Goal: Task Accomplishment & Management: Use online tool/utility

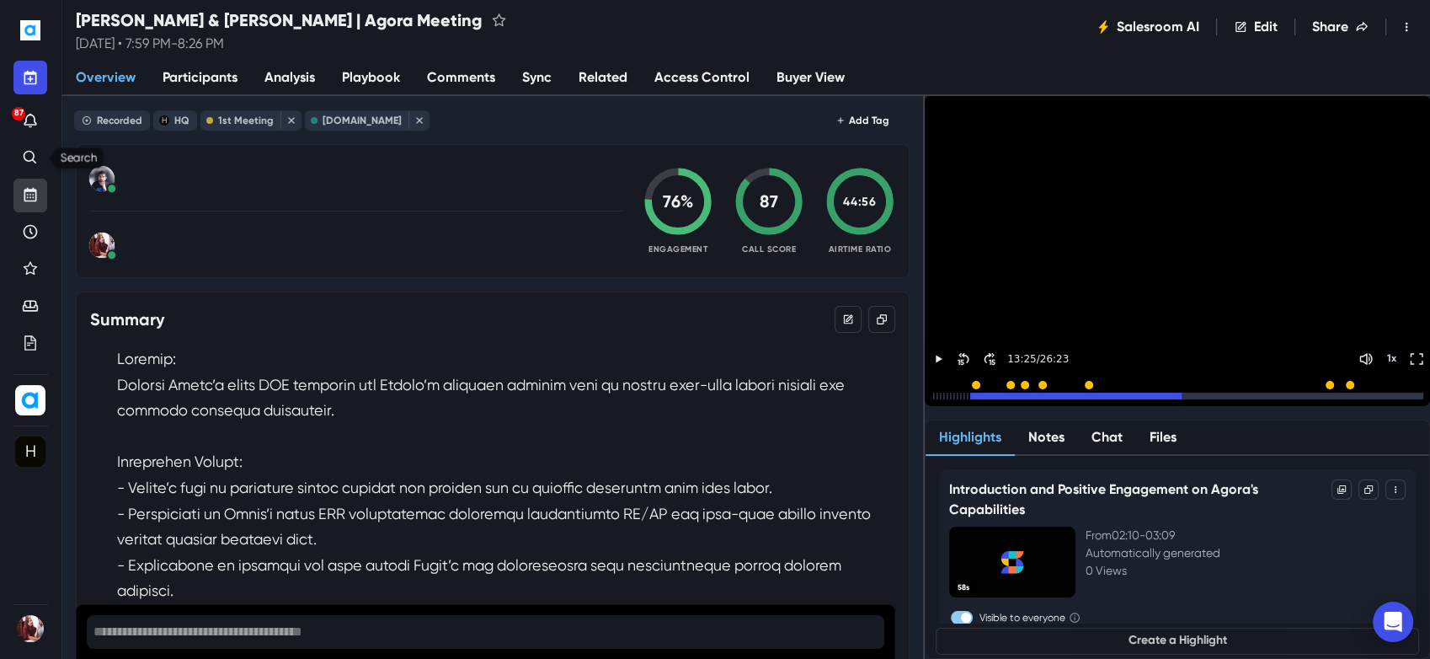
scroll to position [1778, 0]
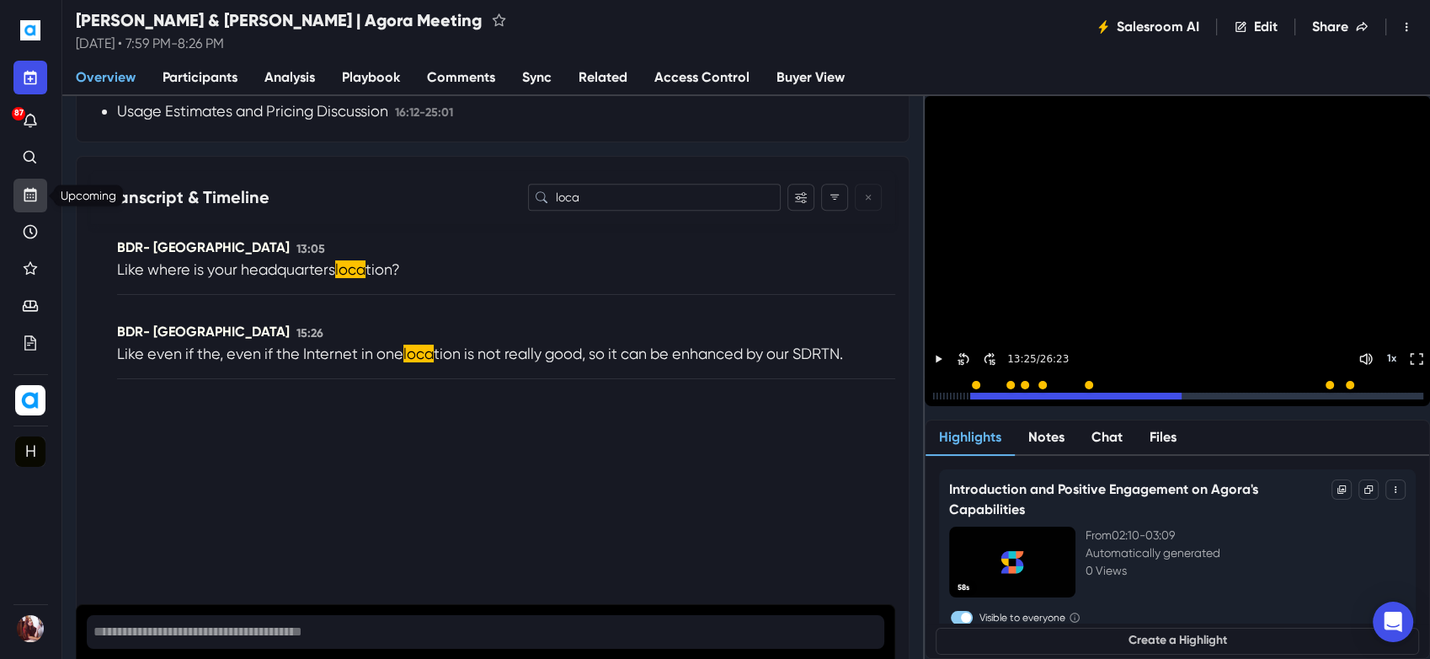
click at [34, 194] on icon "Upcoming" at bounding box center [30, 196] width 7 height 4
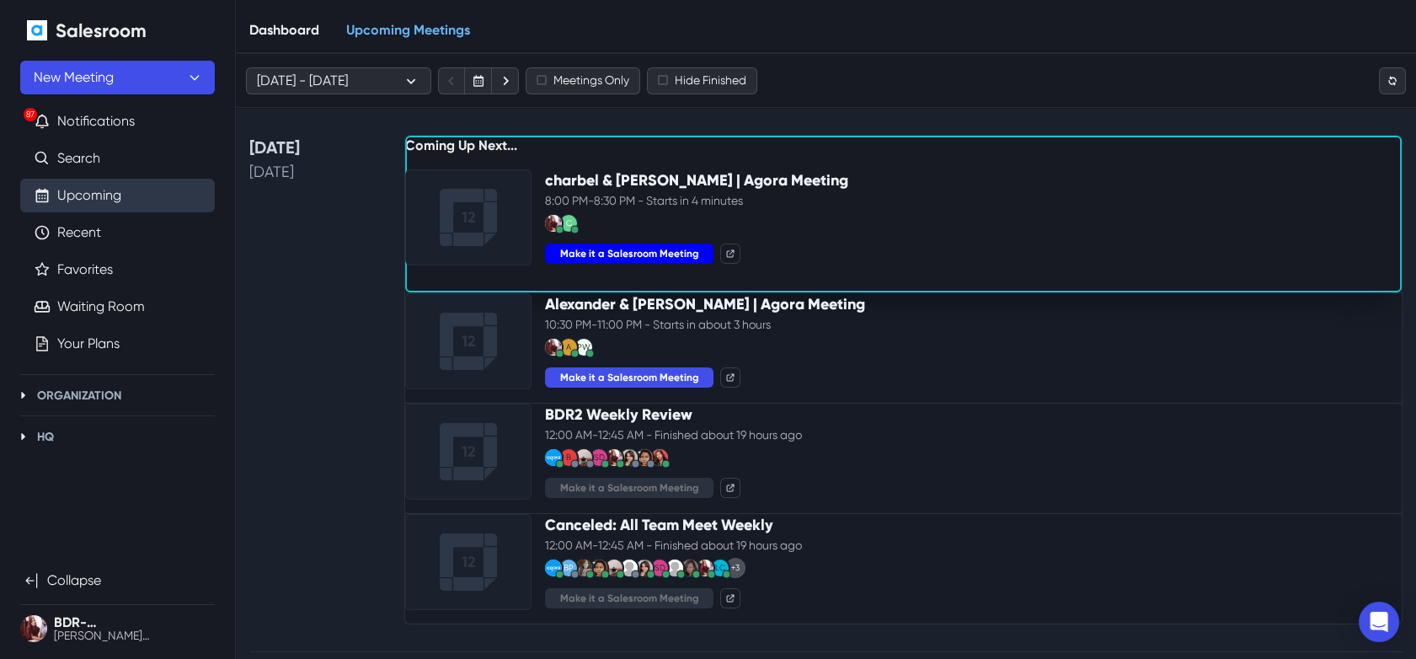
click at [644, 258] on button "Make it a Salesroom Meeting" at bounding box center [629, 253] width 168 height 20
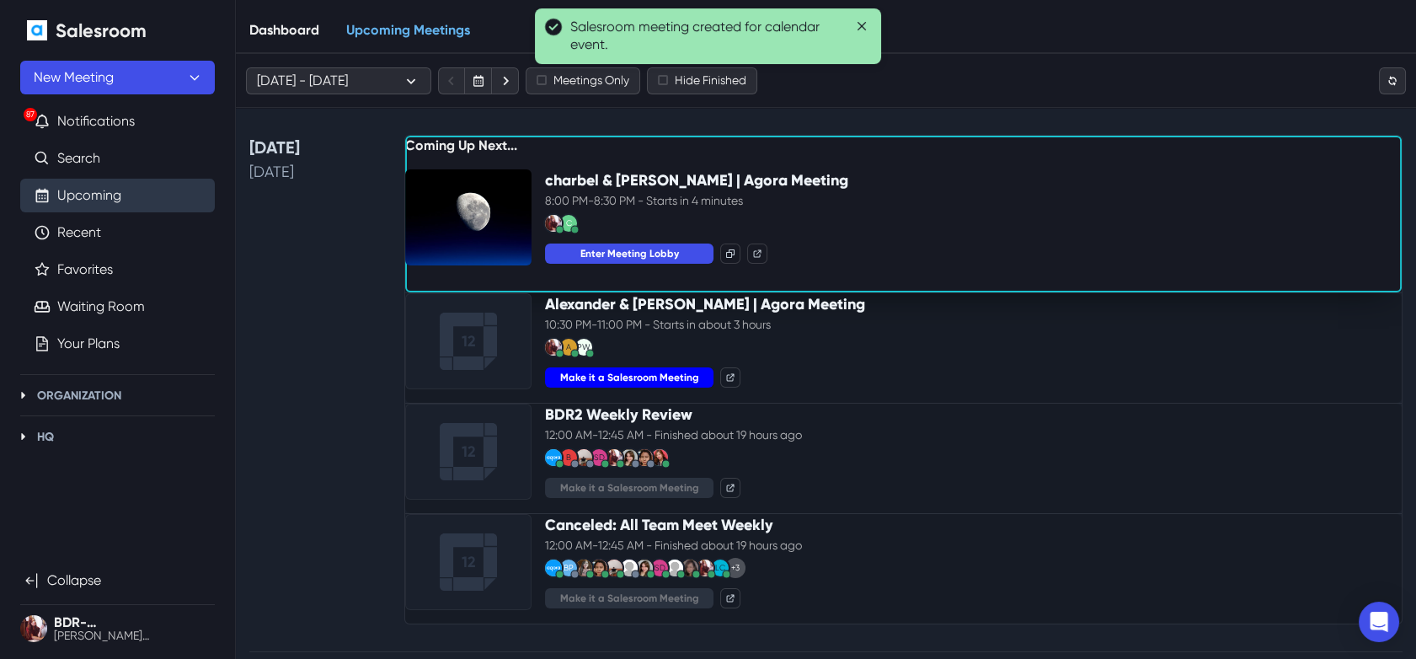
click at [646, 388] on button "Make it a Salesroom Meeting" at bounding box center [629, 377] width 168 height 20
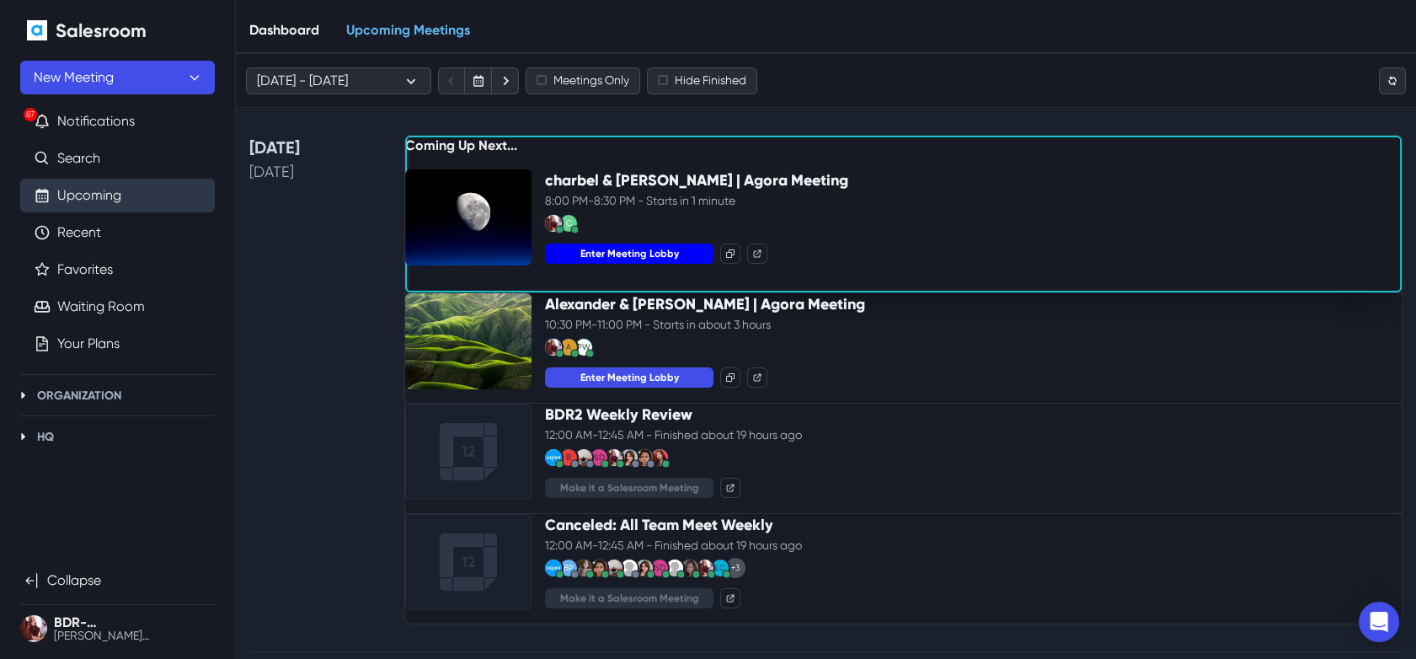
click at [680, 264] on button "Enter Meeting Lobby" at bounding box center [629, 253] width 168 height 20
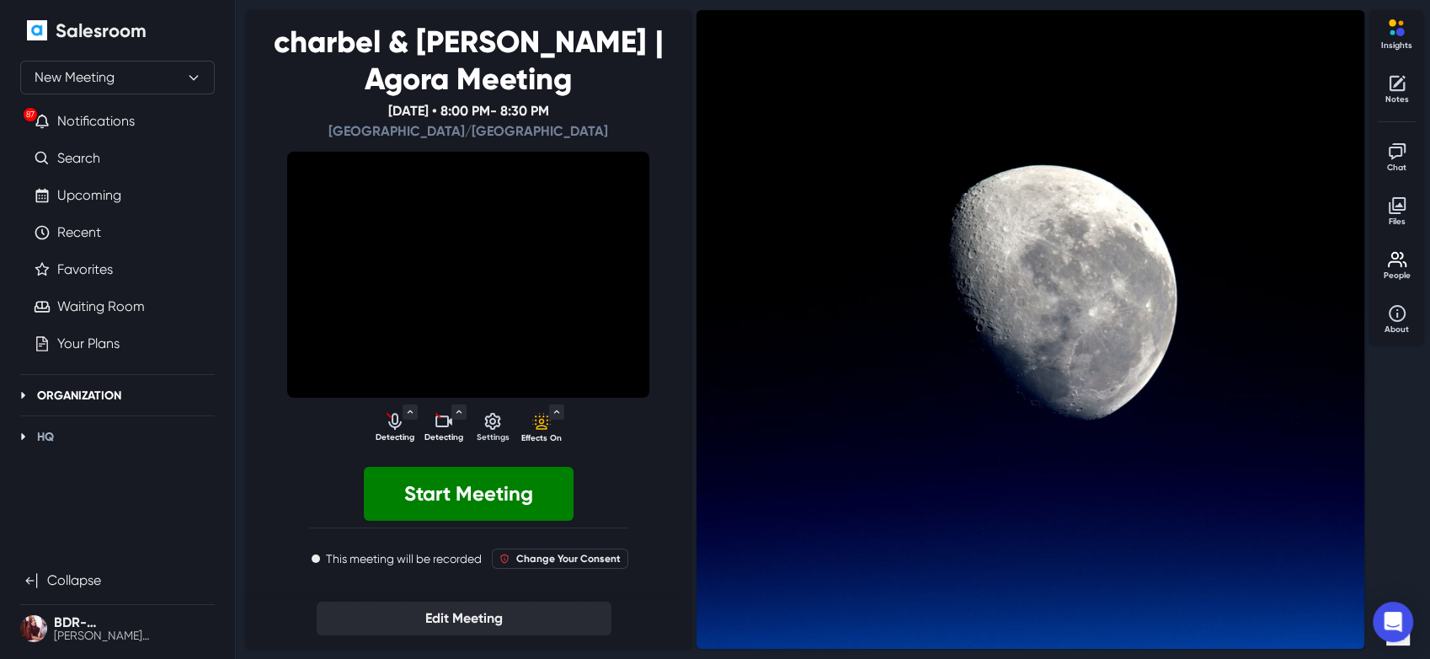
select select "default"
select select "5abcdee8ee705f73875387c0df4fae53ca08afc7be4ec03c2dbc7a0be79972db"
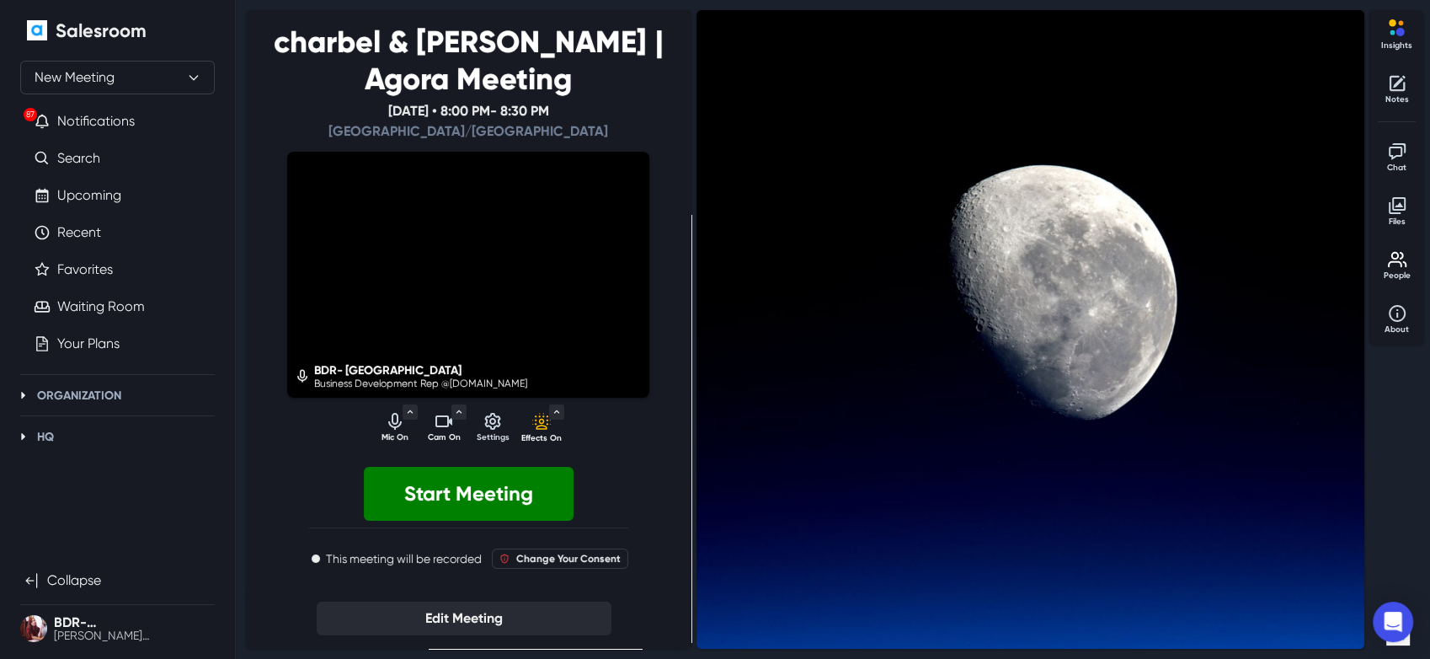
click at [433, 433] on p "Cam On" at bounding box center [444, 437] width 42 height 13
click at [391, 432] on p "Mic On" at bounding box center [395, 437] width 42 height 13
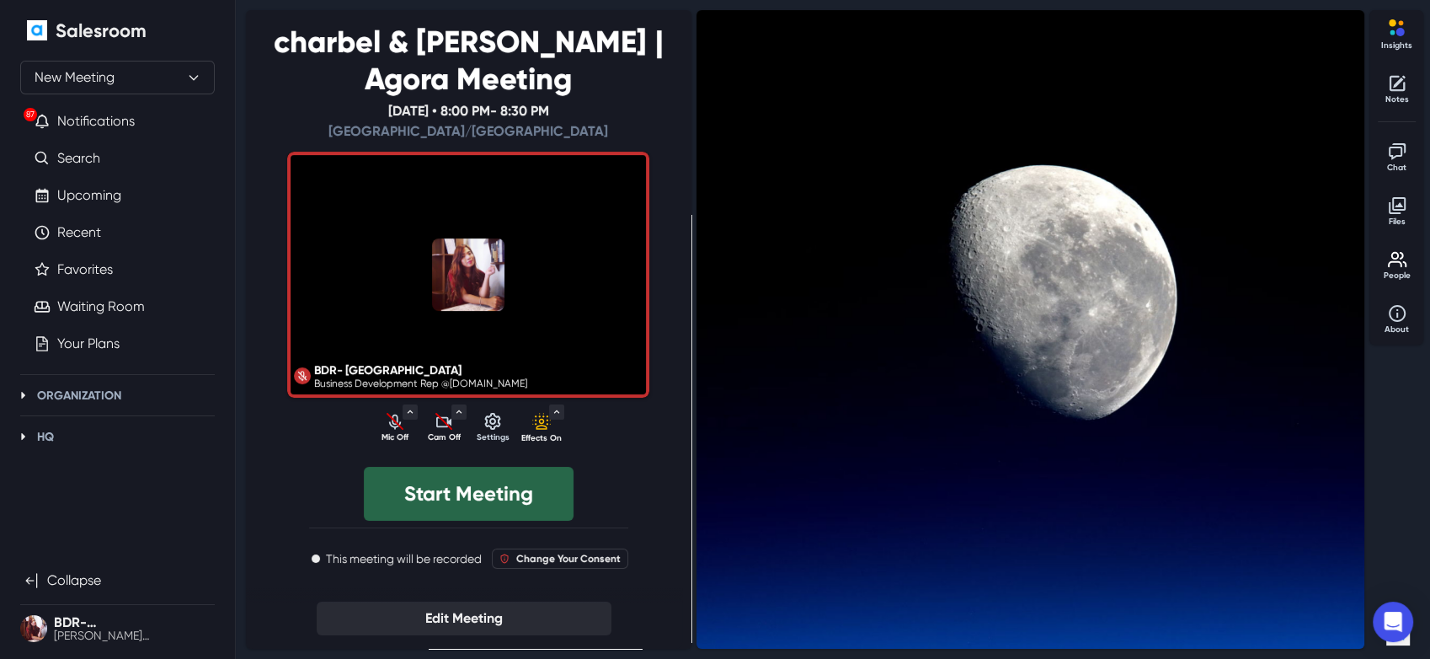
drag, startPoint x: 418, startPoint y: 500, endPoint x: 423, endPoint y: 484, distance: 17.6
click at [418, 498] on button "Start Meeting" at bounding box center [469, 494] width 210 height 54
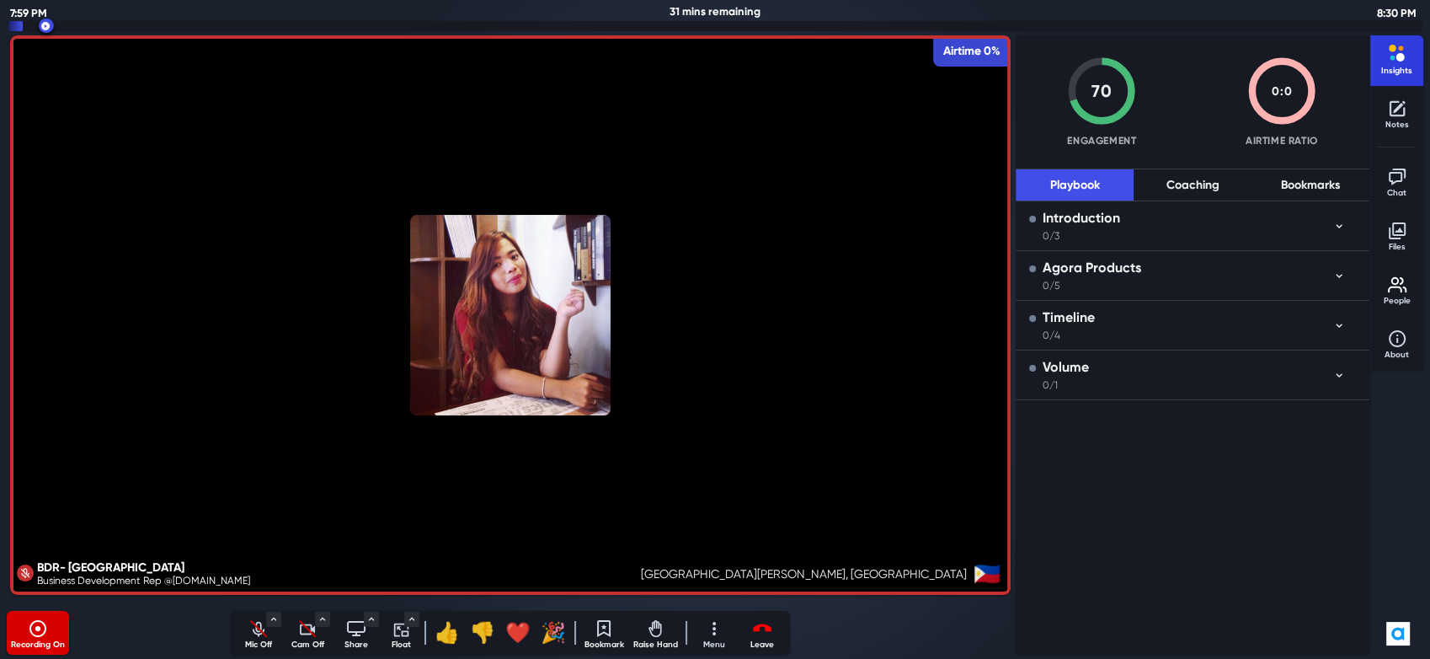
click at [1387, 65] on p "Insights" at bounding box center [1397, 71] width 42 height 13
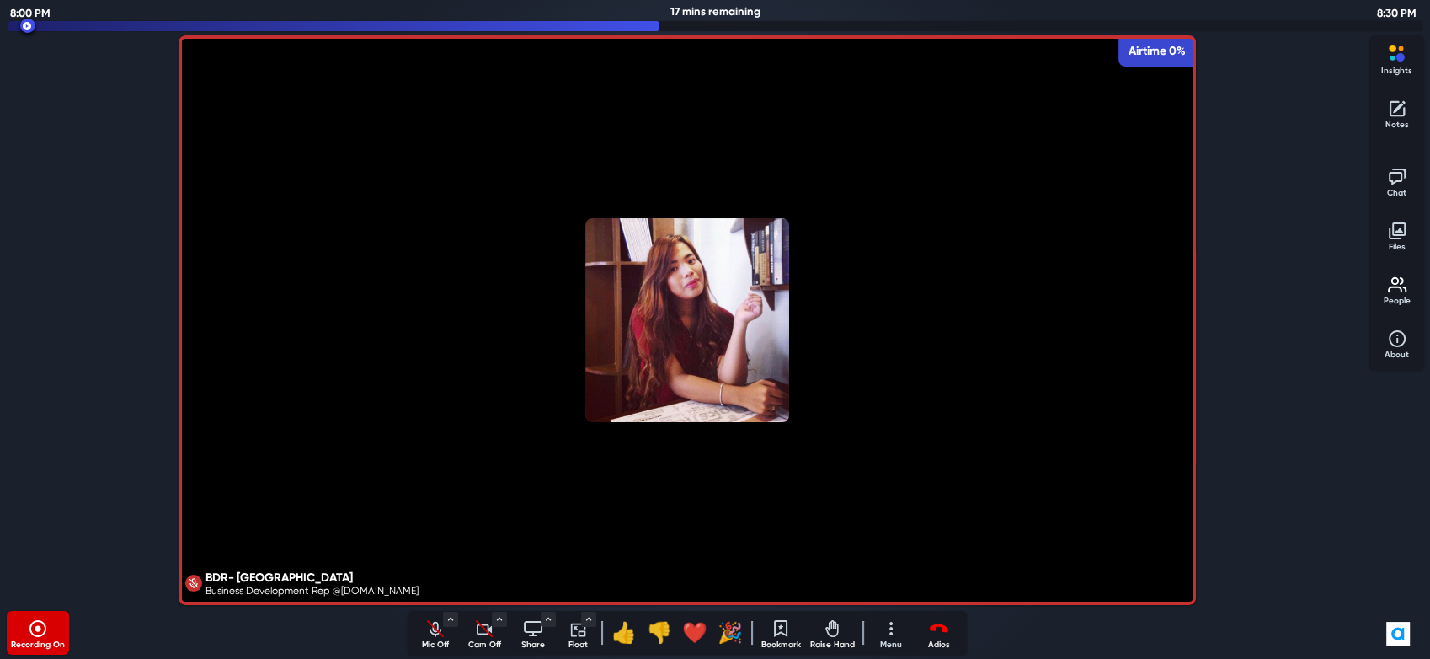
click at [938, 633] on icon "Leave meeting" at bounding box center [939, 628] width 20 height 20
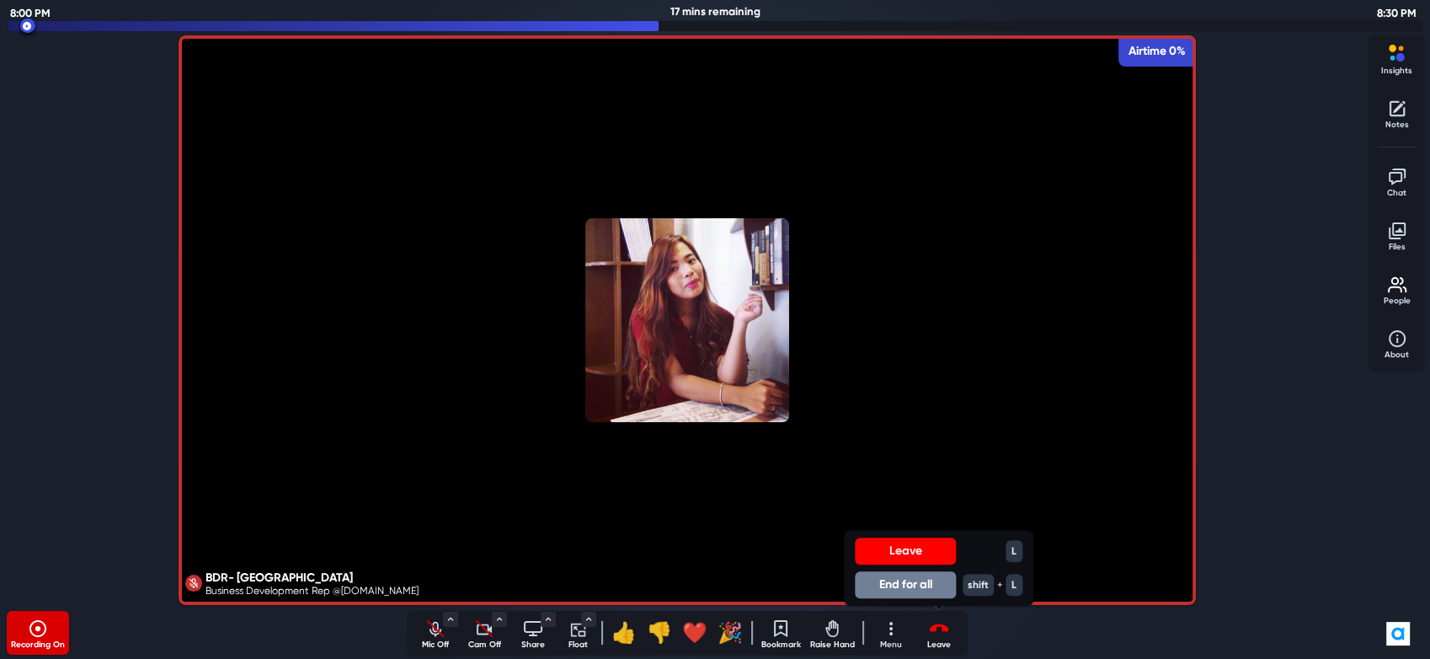
click at [933, 591] on button "End for all" at bounding box center [905, 584] width 101 height 27
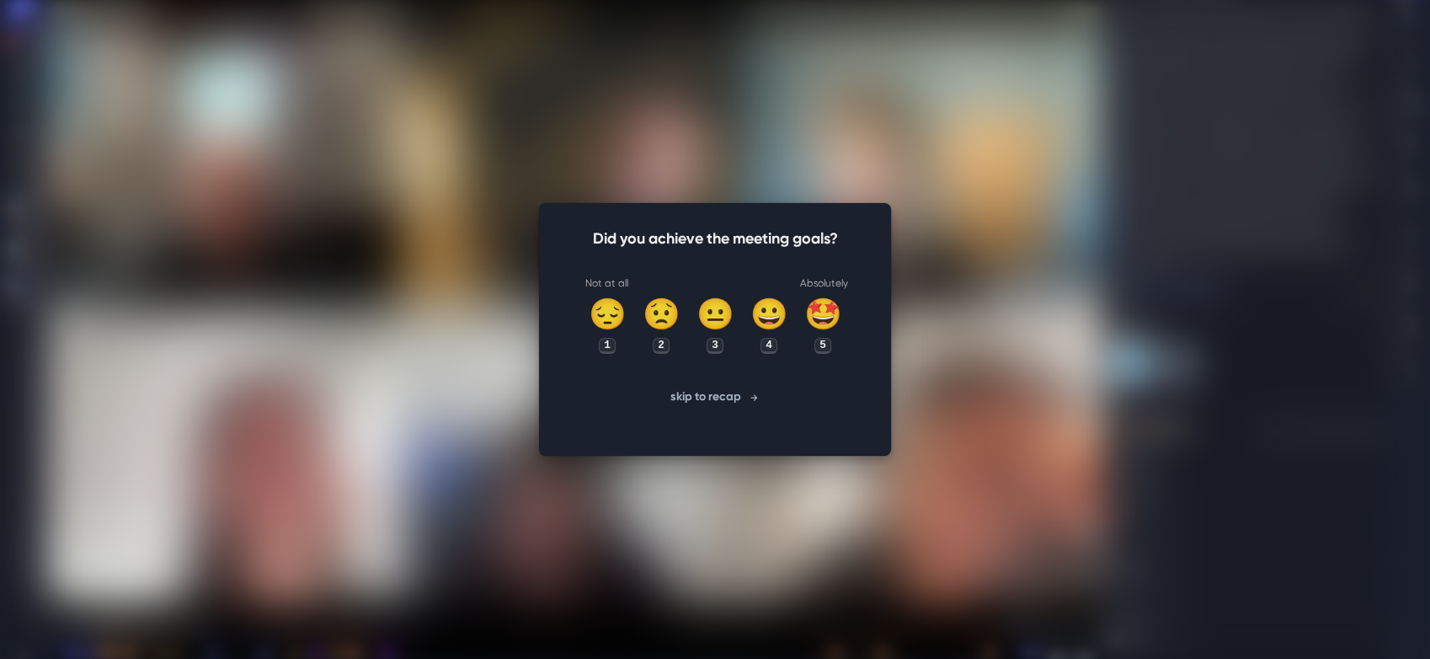
drag, startPoint x: 730, startPoint y: 398, endPoint x: 448, endPoint y: 18, distance: 473.9
click at [729, 398] on button "skip to recap" at bounding box center [715, 398] width 271 height 34
